Goal: Register for event/course

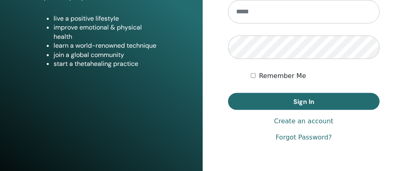
scroll to position [174, 0]
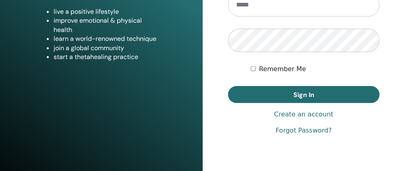
type input "**********"
click at [321, 93] on button "Sign In" at bounding box center [304, 94] width 152 height 17
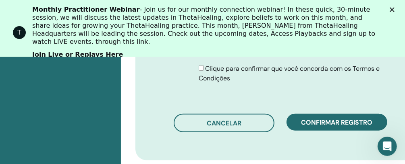
scroll to position [528, 0]
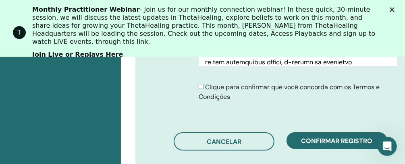
click at [351, 138] on span "Confirmar registro" at bounding box center [337, 141] width 71 height 8
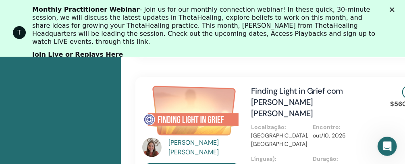
scroll to position [679, 0]
